Goal: Task Accomplishment & Management: Complete application form

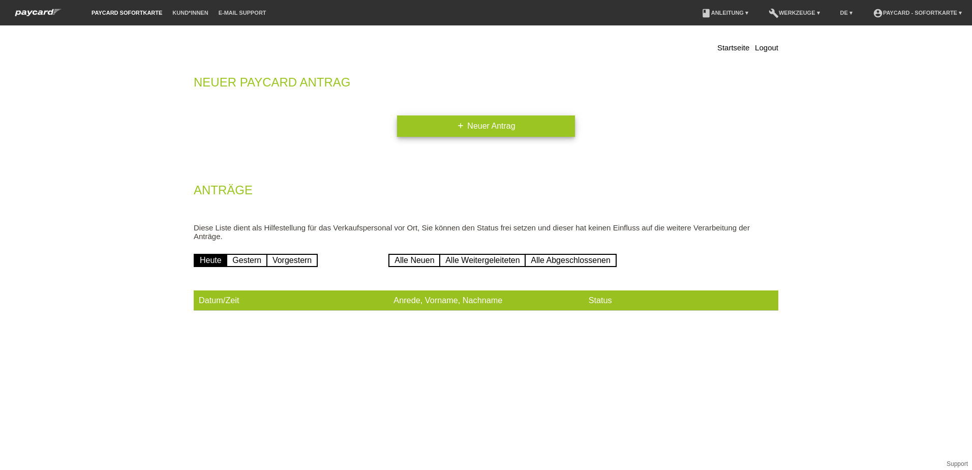
click at [480, 122] on link "add Neuer Antrag" at bounding box center [486, 125] width 178 height 21
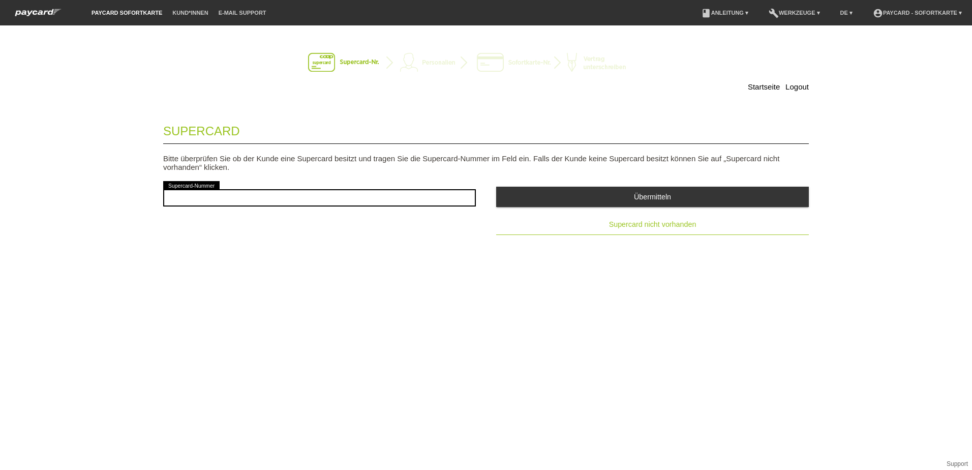
click at [632, 230] on button "Supercard nicht vorhanden" at bounding box center [652, 224] width 313 height 20
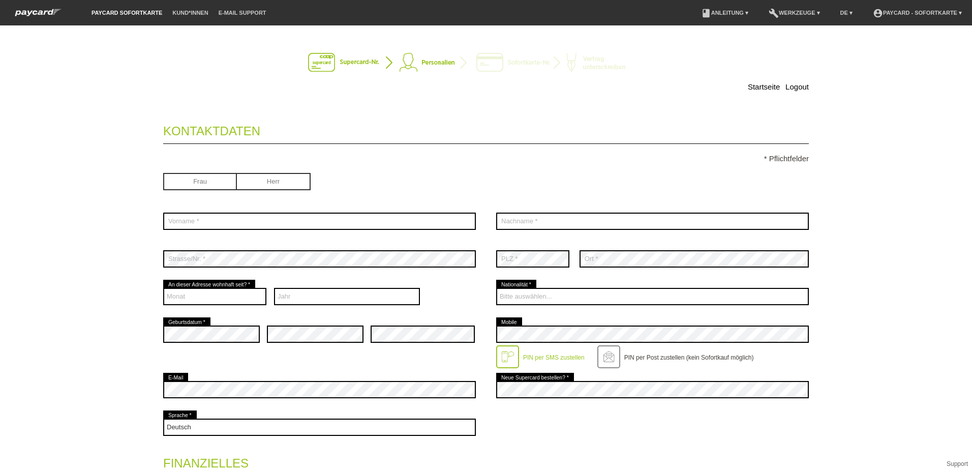
click at [276, 179] on input "radio" at bounding box center [274, 180] width 74 height 15
radio input "true"
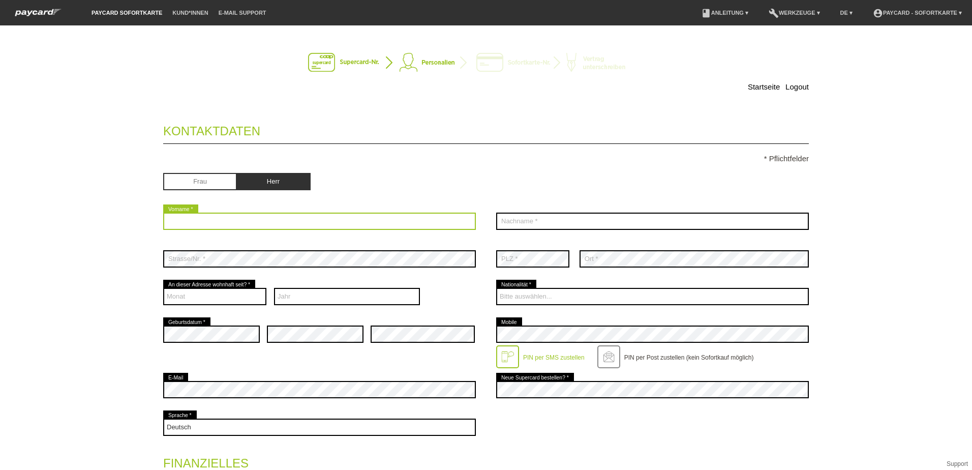
click at [244, 224] on input "text" at bounding box center [319, 220] width 313 height 17
type input "Ardeleanu"
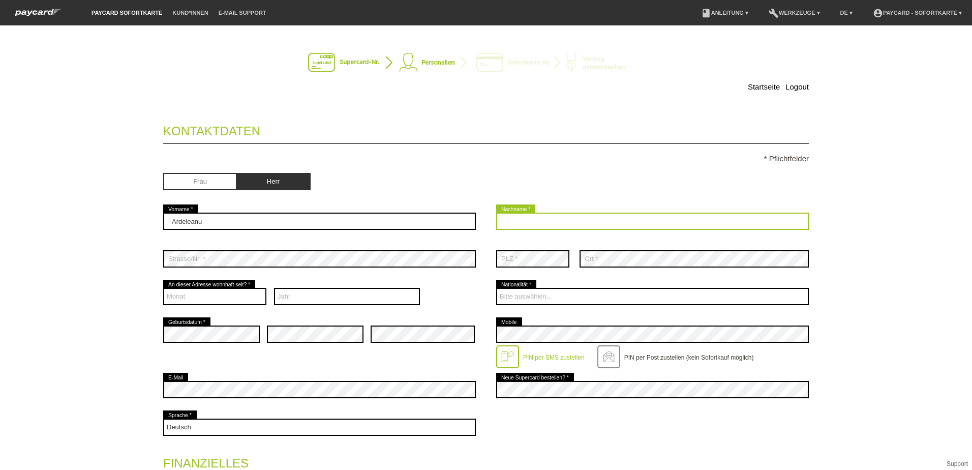
click at [577, 225] on input "text" at bounding box center [652, 220] width 313 height 17
type input "Ardeleanu"
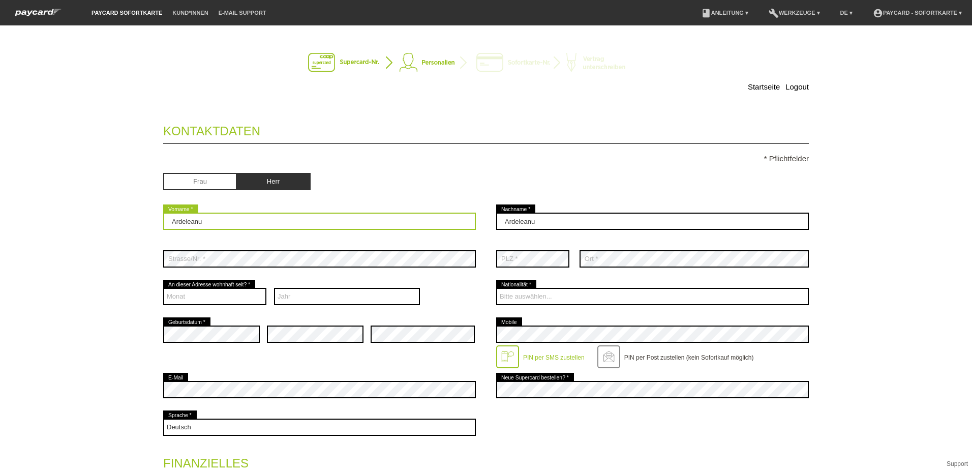
click at [202, 220] on input "Ardeleanu" at bounding box center [319, 220] width 313 height 17
type input "A"
type input "Marian"
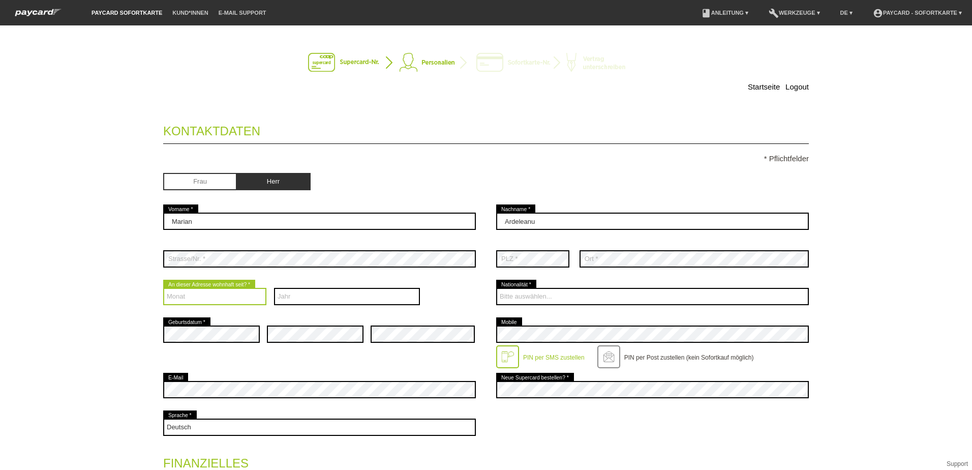
click at [202, 293] on select "Monat 01 02 03 04 05 06 07 08 09 10 11 12" at bounding box center [214, 296] width 103 height 17
select select "09"
click at [163, 288] on select "Monat 01 02 03 04 05 06 07 08 09 10 11 12" at bounding box center [214, 296] width 103 height 17
click at [293, 290] on select "Jahr 2025 2024 2023 2022 2021 2020 2019 2018 2017 2016" at bounding box center [347, 296] width 146 height 17
click at [295, 293] on select "Jahr 2025 2024 2023 2022 2021 2020 2019 2018 2017 2016" at bounding box center [347, 296] width 146 height 17
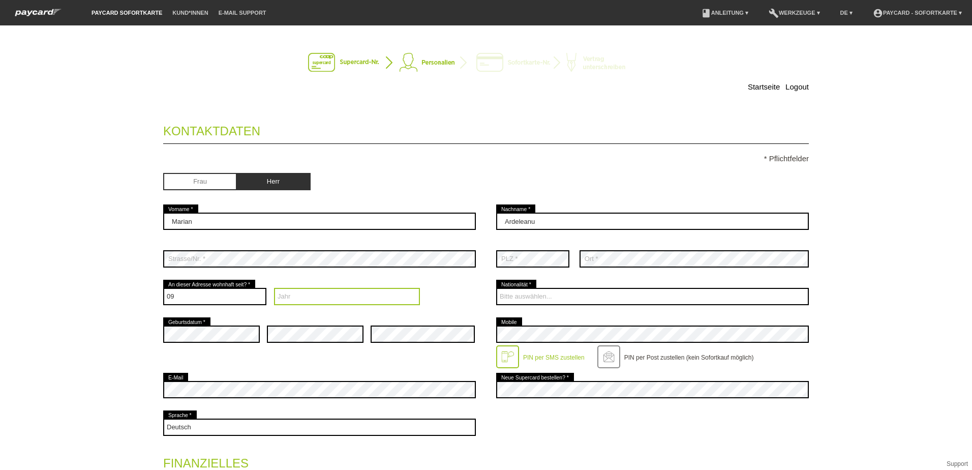
click at [295, 294] on select "Jahr 2025 2024 2023 2022 2021 2020 2019 2018 2017 2016" at bounding box center [347, 296] width 146 height 17
select select "2024"
click at [274, 288] on select "Jahr 2025 2024 2023 2022 2021 2020 2019 2018 2017 2016" at bounding box center [347, 296] width 146 height 17
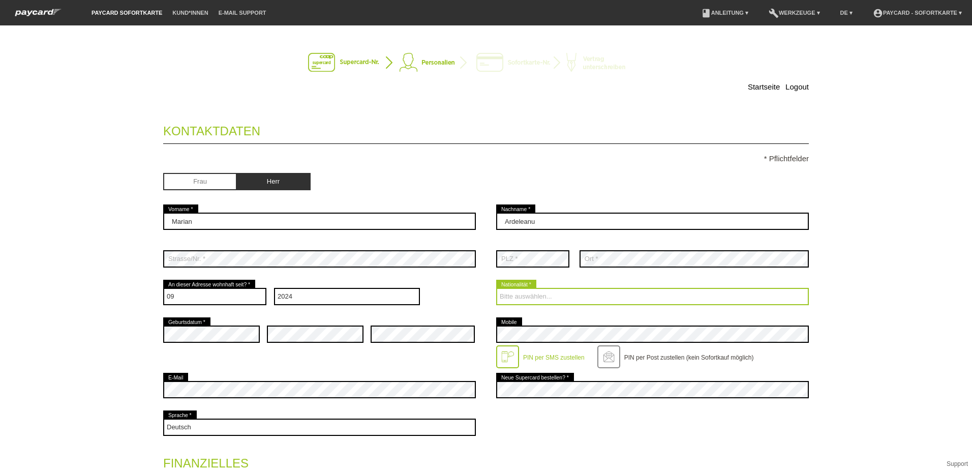
click at [543, 294] on select "Bitte auswählen... Schweiz Deutschland Liechtenstein Österreich ------------ Af…" at bounding box center [652, 296] width 313 height 17
click at [542, 298] on select "Bitte auswählen... Schweiz Deutschland Liechtenstein Österreich ------------ Af…" at bounding box center [652, 296] width 313 height 17
click at [561, 295] on select "Bitte auswählen... Schweiz Deutschland Liechtenstein Österreich ------------ Af…" at bounding box center [652, 296] width 313 height 17
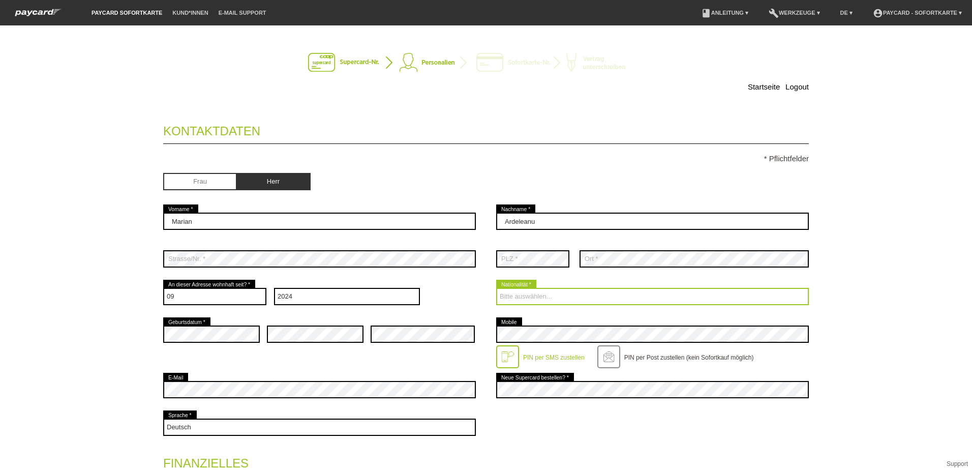
select select "RO"
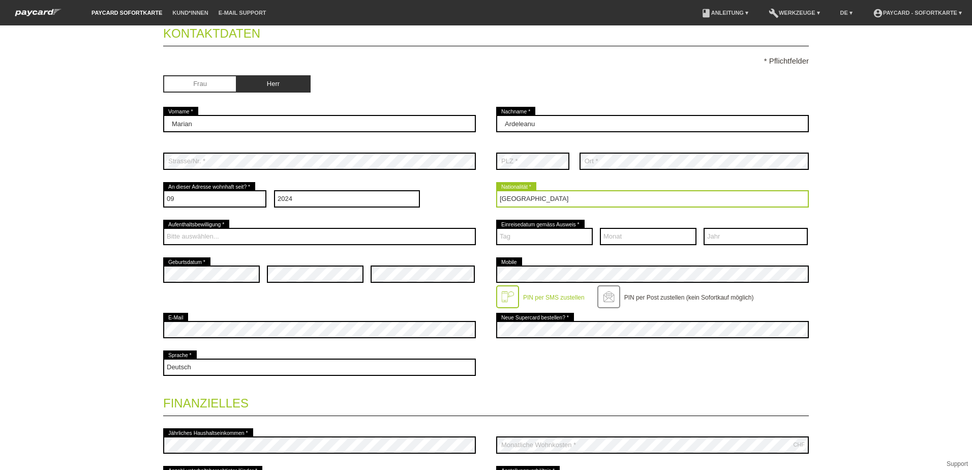
scroll to position [102, 0]
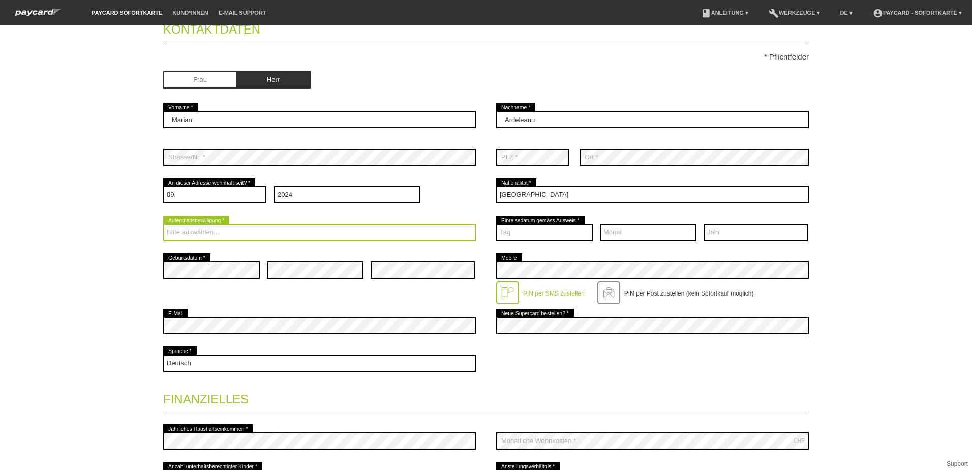
click at [198, 228] on select "Bitte auswählen... C B B - Flüchtlingsstatus Andere" at bounding box center [319, 232] width 313 height 17
select select "B"
click at [163, 224] on select "Bitte auswählen... C B B - Flüchtlingsstatus Andere" at bounding box center [319, 232] width 313 height 17
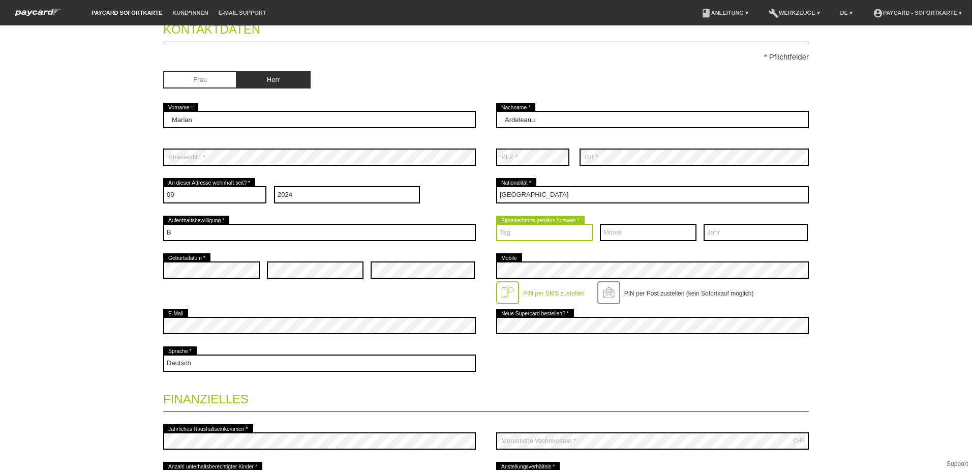
click at [524, 233] on select "Tag 01 02 03 04 05 06 07 08 09 10 11 12 13 14 15 16 17" at bounding box center [544, 232] width 97 height 17
select select "01"
click at [564, 252] on div "error Mobile PIN per SMS zustellen" at bounding box center [652, 278] width 313 height 55
click at [635, 230] on select "Monat 01 02 03 04 05 06 07 08 09 10 11 12" at bounding box center [648, 232] width 97 height 17
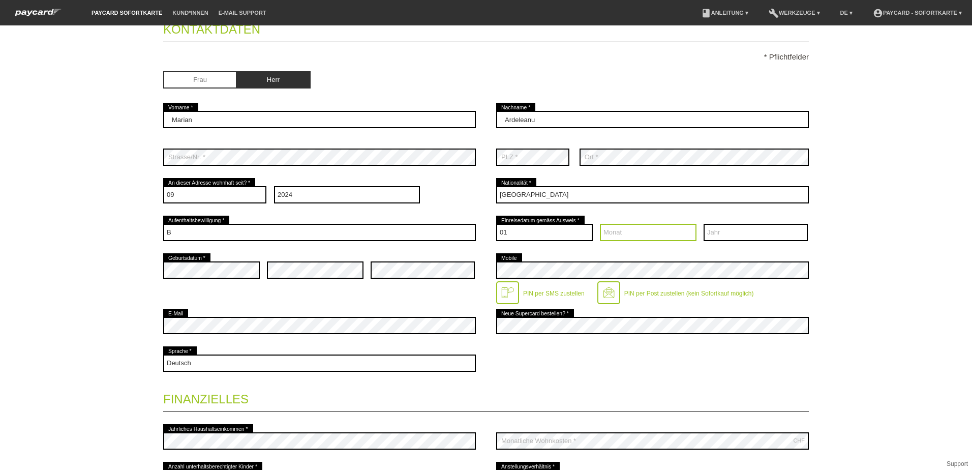
select select "09"
click at [600, 224] on select "Monat 01 02 03 04 05 06 07 08 09 10 11 12" at bounding box center [648, 232] width 97 height 17
click at [734, 226] on select "Jahr 2025 2024 2023 2022 2021 2020 2019 2018 2017 2016" at bounding box center [755, 232] width 104 height 17
select select "2022"
click at [703, 224] on select "Jahr 2025 2024 2023 2022 2021 2020 2019 2018 2017 2016" at bounding box center [755, 232] width 104 height 17
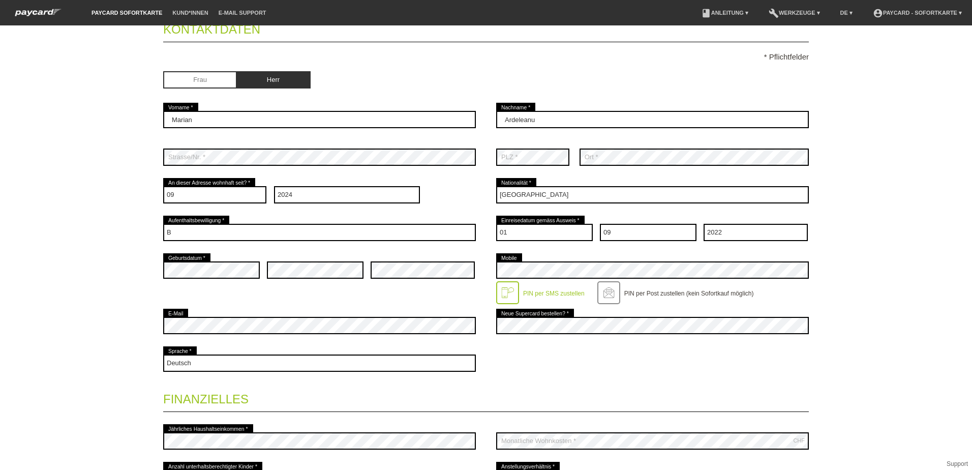
click at [232, 290] on div "error Geburtsdatum * error error error Mobile" at bounding box center [485, 278] width 645 height 55
click at [502, 290] on div at bounding box center [507, 292] width 23 height 23
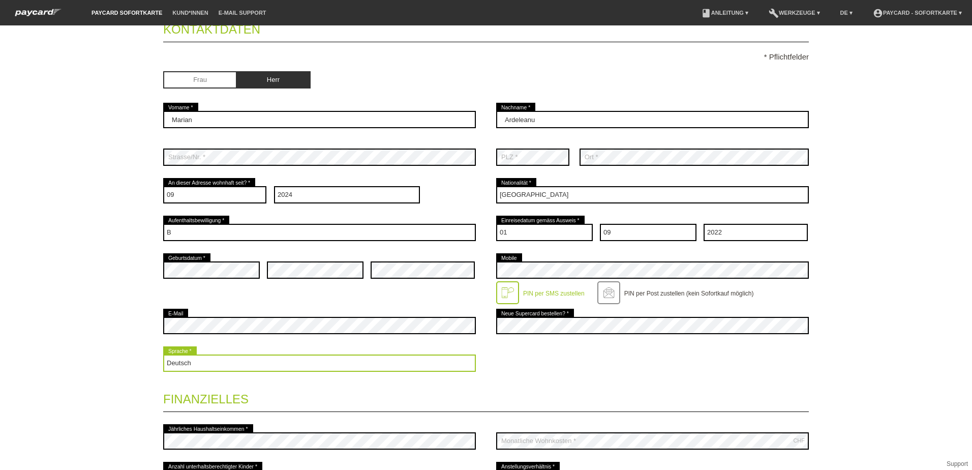
click at [245, 365] on select "Deutsch Français Italiano English" at bounding box center [319, 362] width 313 height 17
click at [163, 354] on select "Deutsch Français Italiano English" at bounding box center [319, 362] width 313 height 17
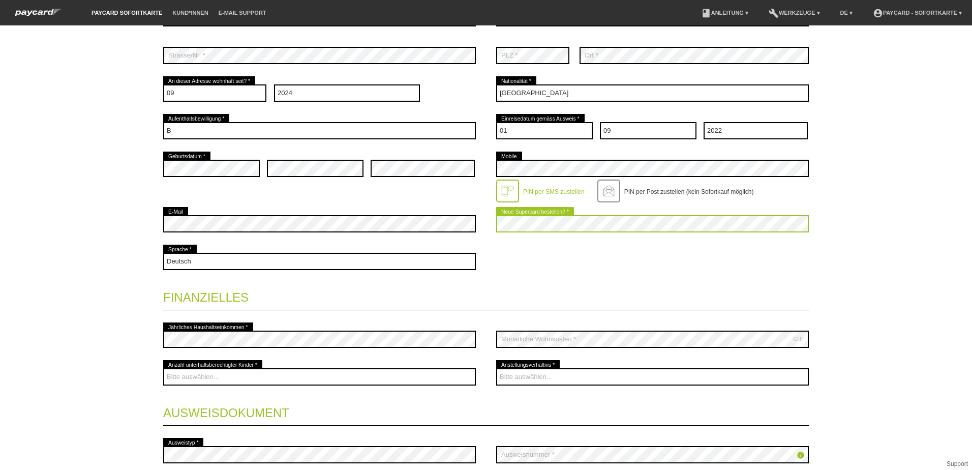
scroll to position [254, 0]
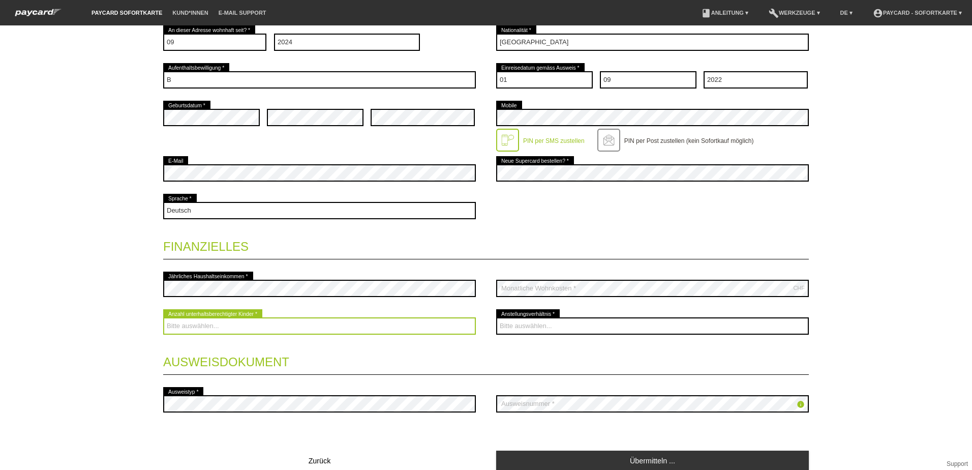
click at [261, 327] on select "Bitte auswählen... 0 1 2 3 4 5 6 7 8 9" at bounding box center [319, 325] width 313 height 17
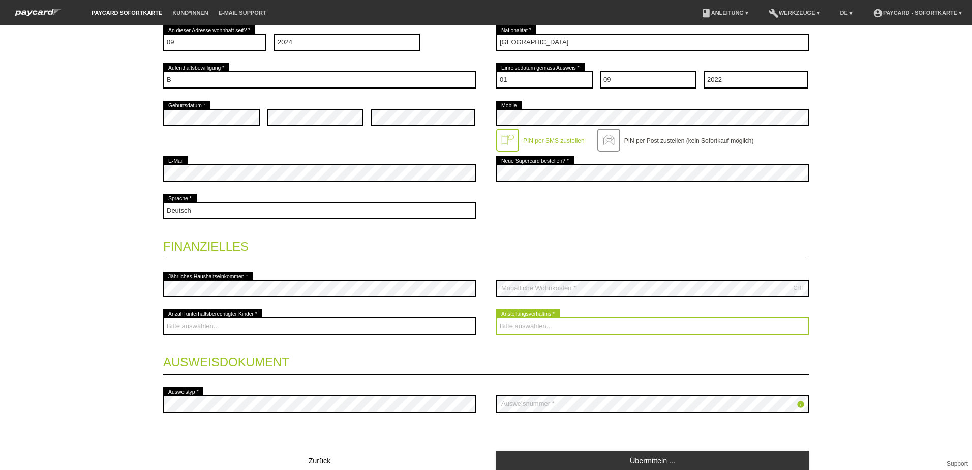
click at [541, 325] on select "Bitte auswählen... Unbefristet Befristet Lehrling/Student Pensioniert Nicht arb…" at bounding box center [652, 325] width 313 height 17
select select "INDEPENDENT"
click at [496, 317] on select "Bitte auswählen... Unbefristet Befristet Lehrling/Student Pensioniert Nicht arb…" at bounding box center [652, 325] width 313 height 17
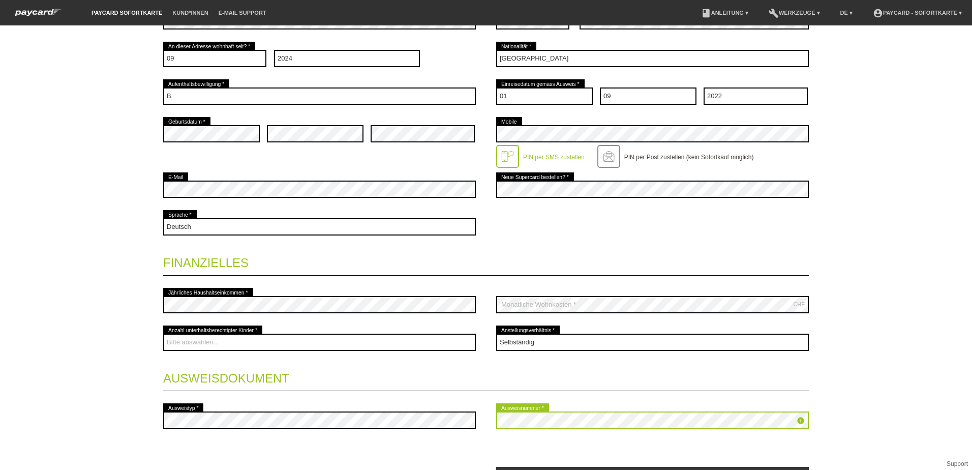
scroll to position [297, 0]
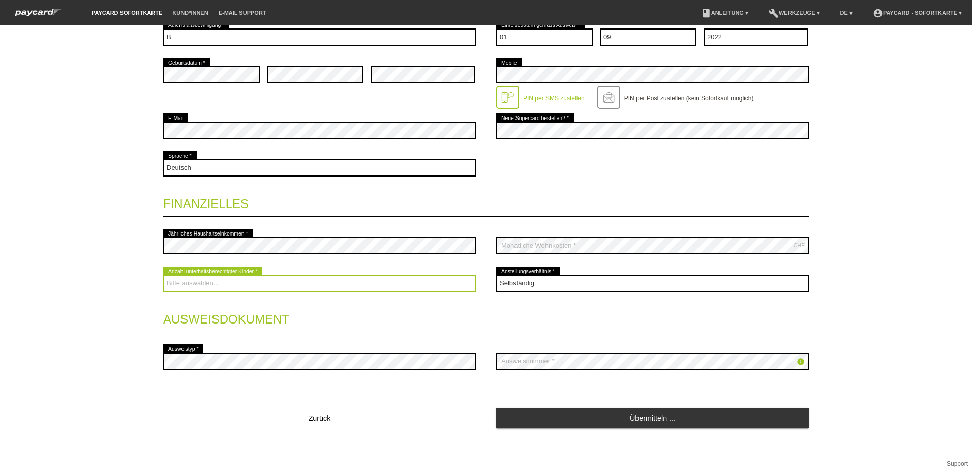
click at [325, 285] on select "Bitte auswählen... 0 1 2 3 4 5 6 7 8 9" at bounding box center [319, 282] width 313 height 17
select select "0"
click at [163, 274] on select "Bitte auswählen... 0 1 2 3 4 5 6 7 8 9" at bounding box center [319, 282] width 313 height 17
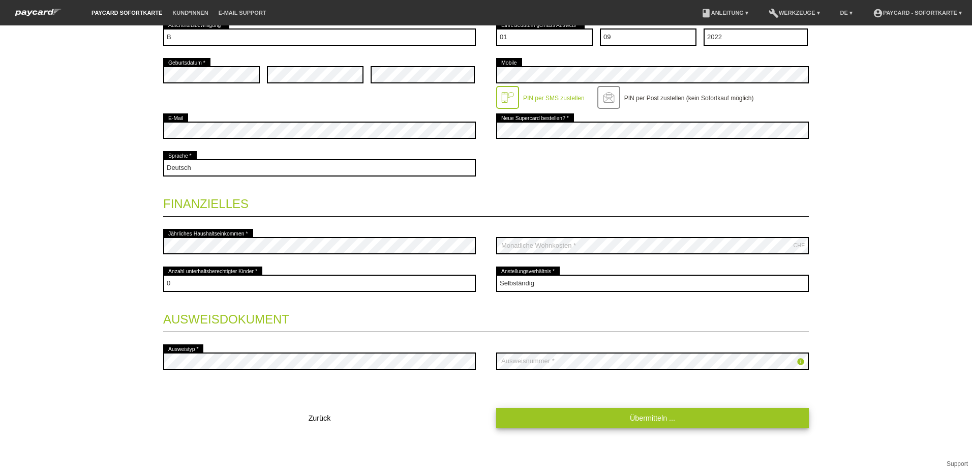
click at [670, 419] on link "Übermitteln ..." at bounding box center [652, 418] width 313 height 20
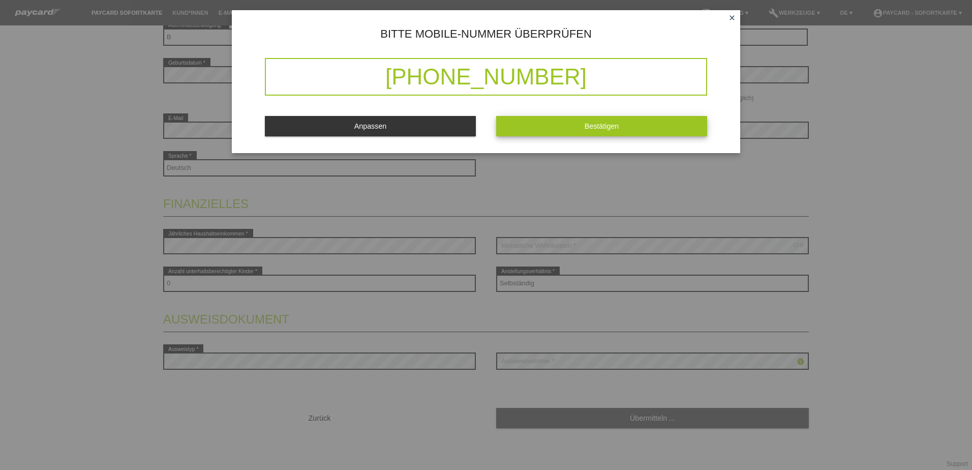
click at [603, 128] on span "Bestätigen" at bounding box center [601, 126] width 35 height 8
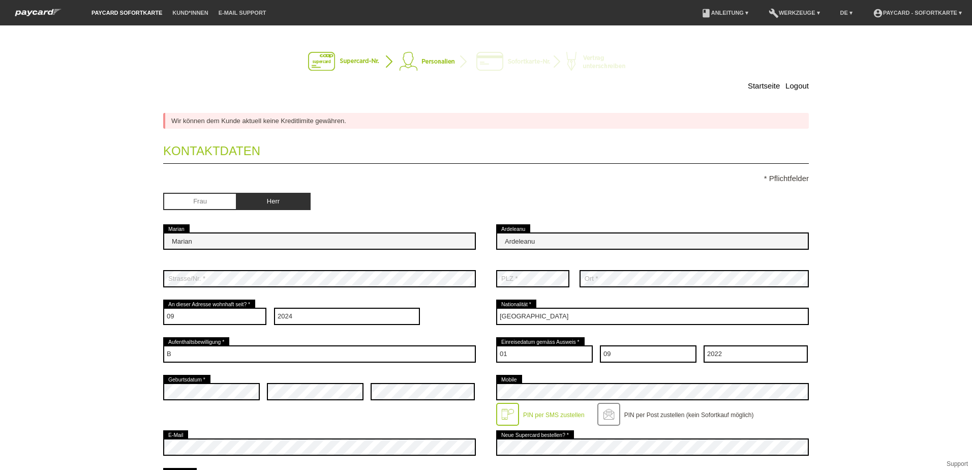
scroll to position [0, 0]
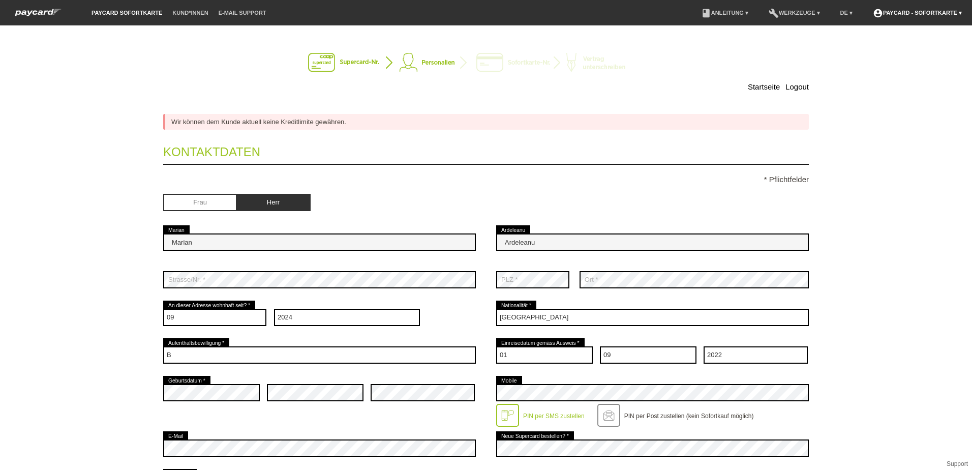
click at [959, 14] on link "account_circle paycard - Sofortkarte ▾" at bounding box center [916, 13] width 99 height 6
click at [913, 66] on div "Logout" at bounding box center [917, 70] width 93 height 8
click at [878, 66] on link "Logout" at bounding box center [881, 70] width 20 height 8
